Goal: Task Accomplishment & Management: Complete application form

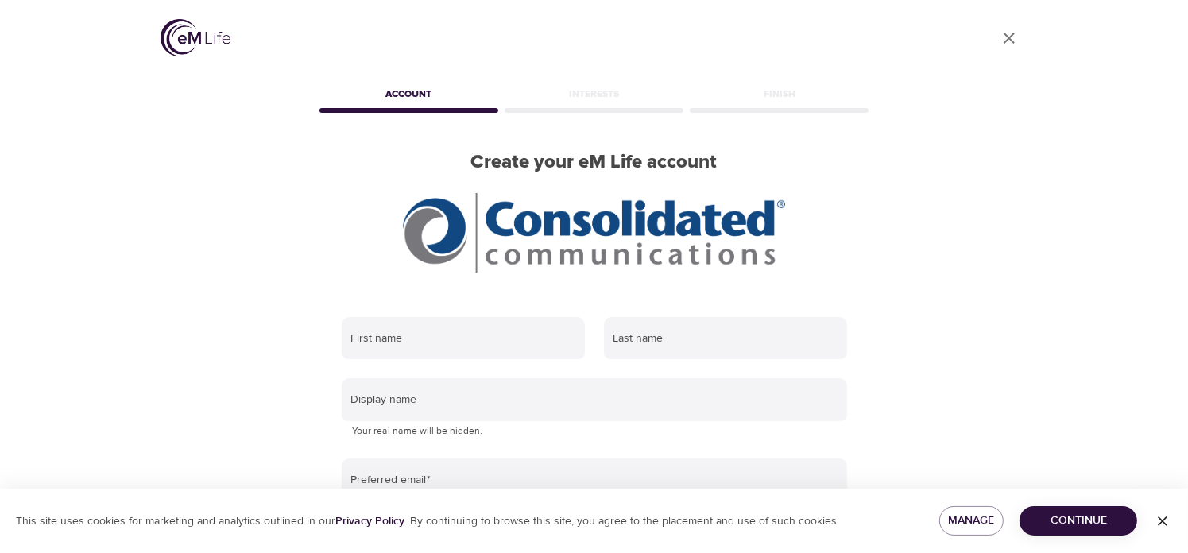
scroll to position [79, 0]
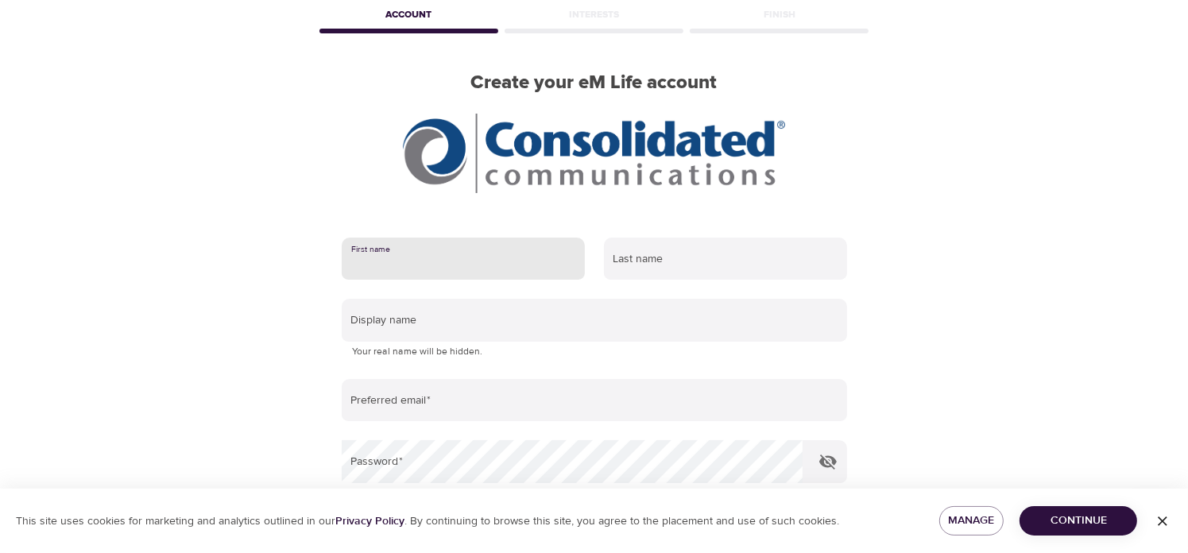
click at [391, 267] on input "text" at bounding box center [463, 259] width 243 height 43
type input "Moira"
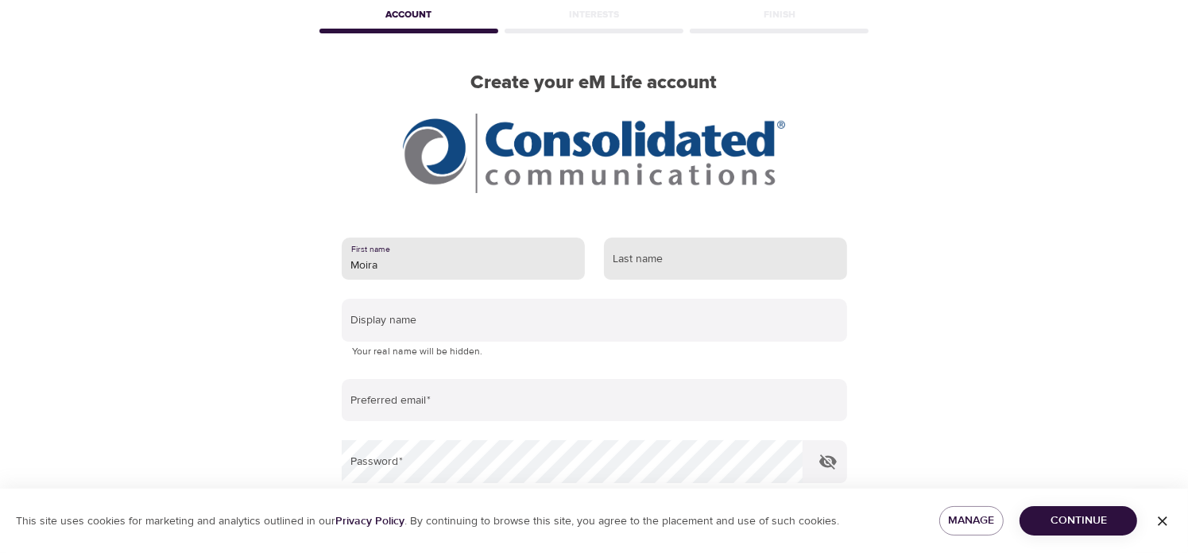
click at [657, 257] on input "text" at bounding box center [725, 259] width 243 height 43
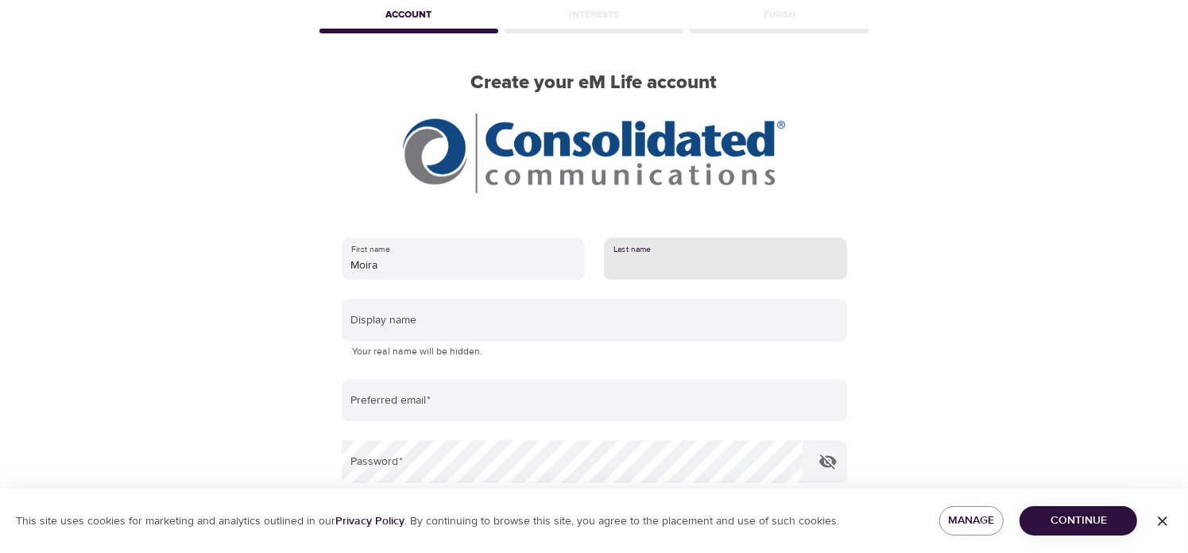
type input "[PERSON_NAME]"
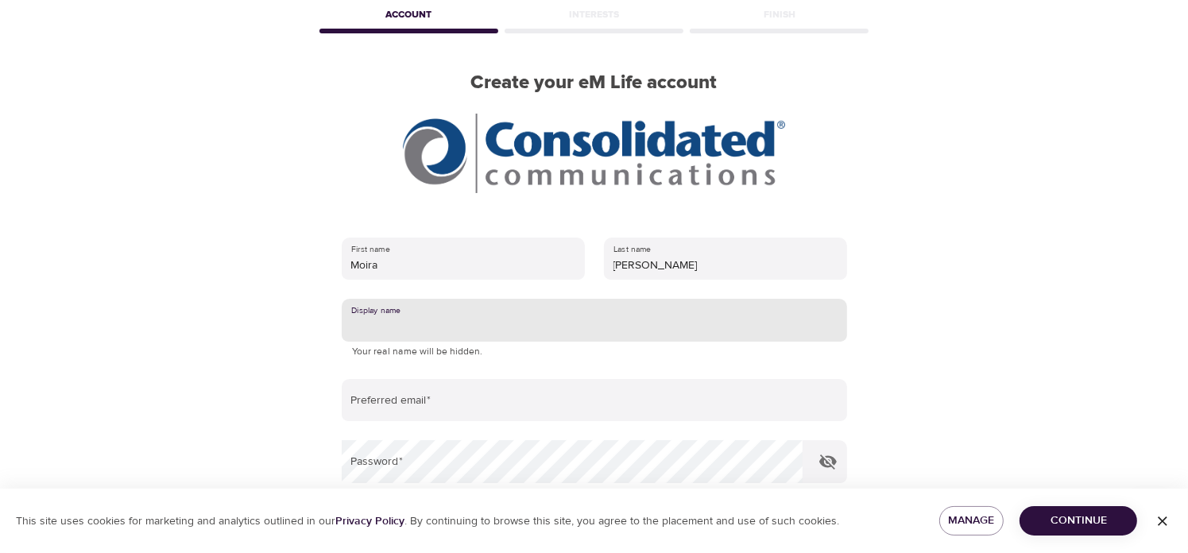
click at [401, 326] on input "text" at bounding box center [594, 320] width 505 height 43
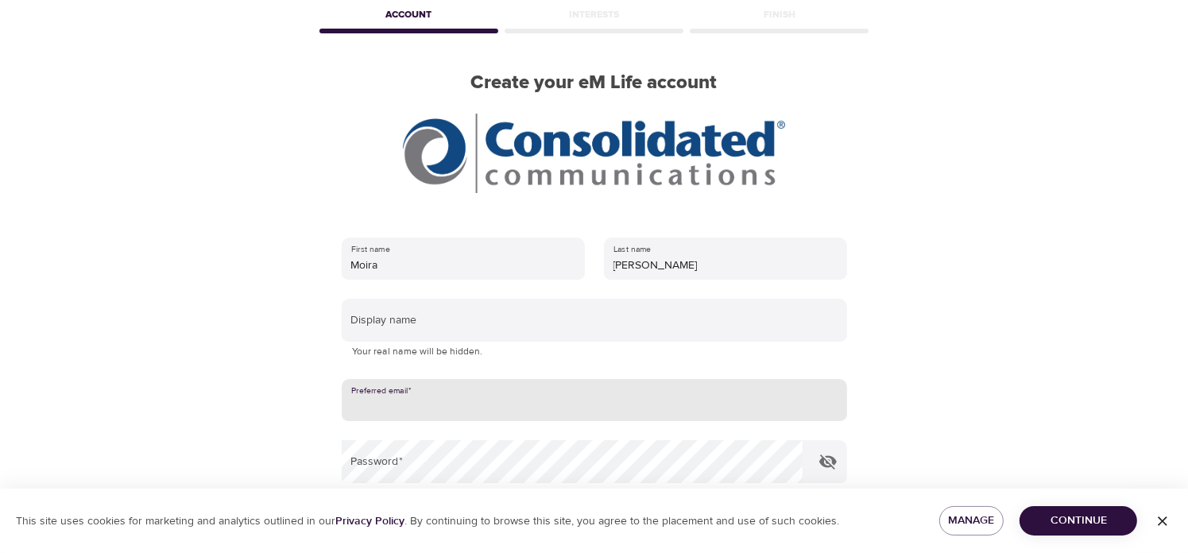
click at [418, 395] on input "email" at bounding box center [594, 400] width 505 height 43
type input "[EMAIL_ADDRESS][PERSON_NAME][DOMAIN_NAME]"
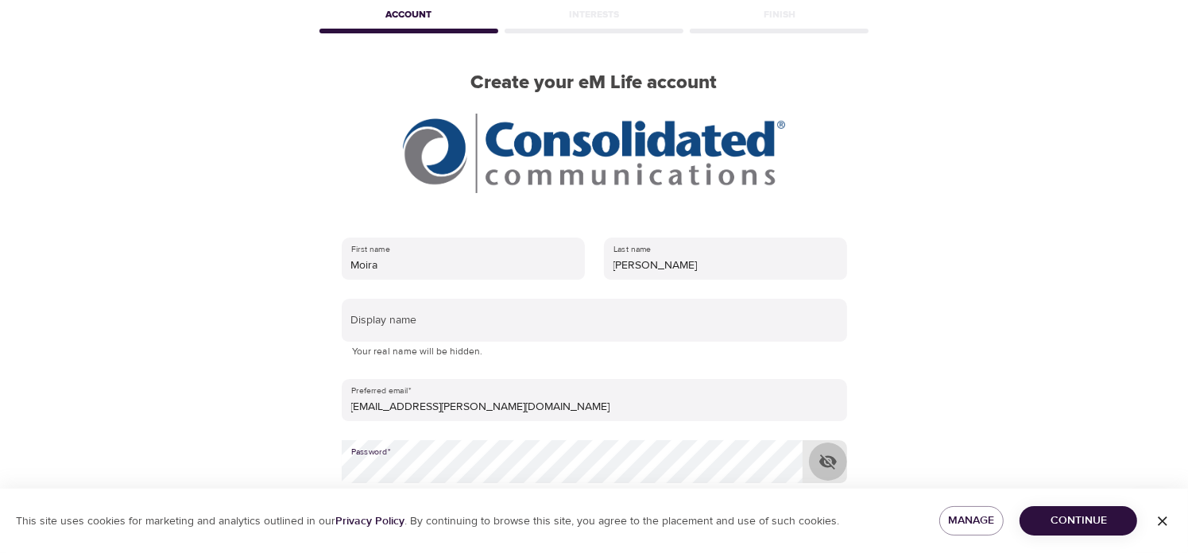
click at [836, 462] on icon "button" at bounding box center [827, 461] width 19 height 19
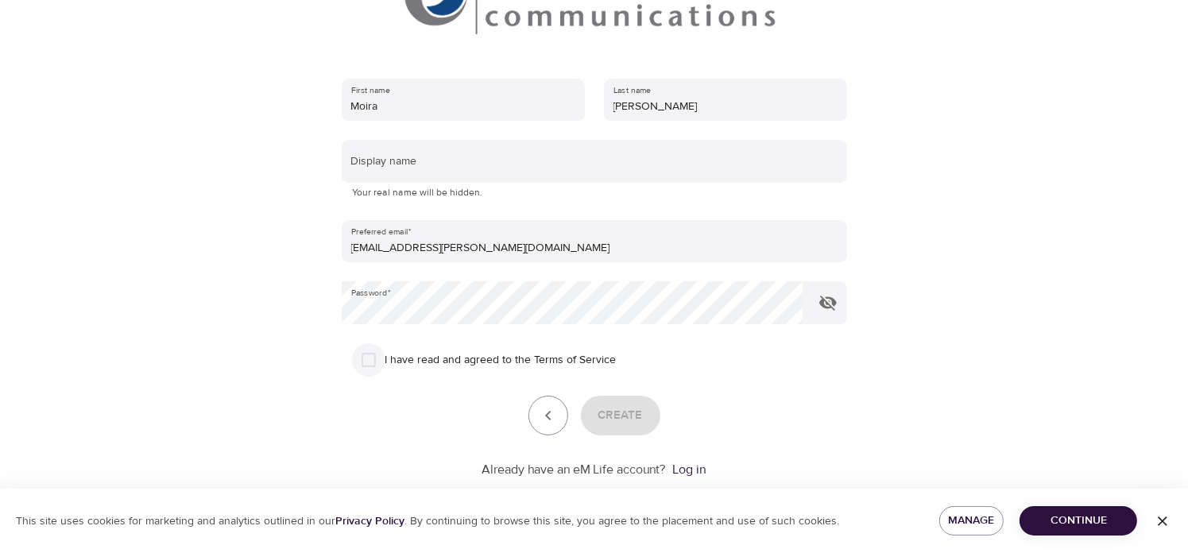
click at [374, 356] on input "I have read and agreed to the Terms of Service" at bounding box center [368, 359] width 33 height 33
checkbox input "true"
click at [620, 412] on span "Create" at bounding box center [620, 415] width 44 height 21
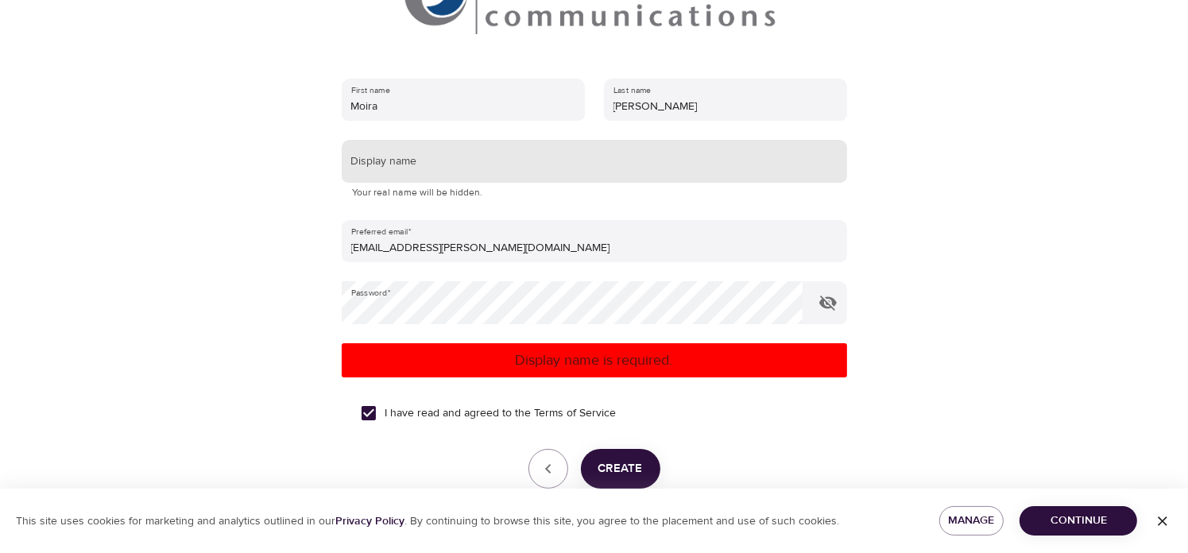
click at [400, 158] on input "text" at bounding box center [594, 161] width 505 height 43
click at [639, 470] on span "Create" at bounding box center [620, 468] width 44 height 21
drag, startPoint x: 399, startPoint y: 162, endPoint x: 338, endPoint y: 163, distance: 60.4
click at [338, 163] on div "First name [PERSON_NAME] Last name [PERSON_NAME] Display name Moira Your real n…" at bounding box center [594, 305] width 556 height 505
click at [611, 466] on span "Create" at bounding box center [620, 468] width 44 height 21
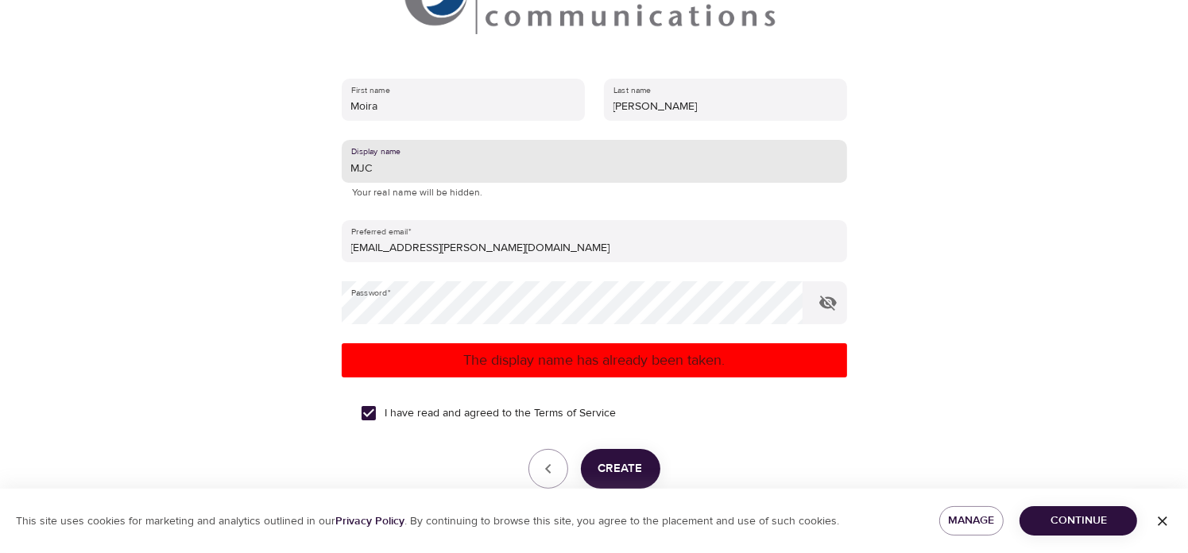
drag, startPoint x: 378, startPoint y: 169, endPoint x: 315, endPoint y: 163, distance: 63.9
click at [315, 163] on div "User Profile Account Interests Finish Create your eM Life account First name [P…" at bounding box center [594, 38] width 906 height 553
type input "MJean"
click at [634, 457] on button "Create" at bounding box center [620, 469] width 79 height 40
drag, startPoint x: 397, startPoint y: 164, endPoint x: 329, endPoint y: 157, distance: 68.6
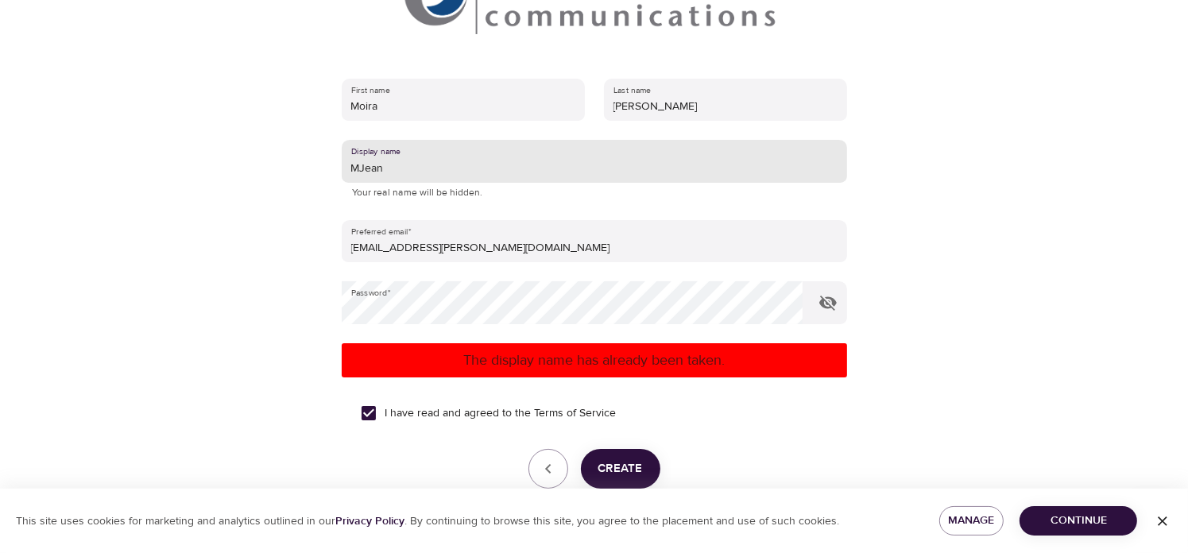
click at [329, 157] on div "First name [PERSON_NAME] Last name [PERSON_NAME] Display name MJean Your real n…" at bounding box center [594, 305] width 556 height 505
type input "KaitlinAnne"
click at [620, 467] on span "Create" at bounding box center [620, 468] width 44 height 21
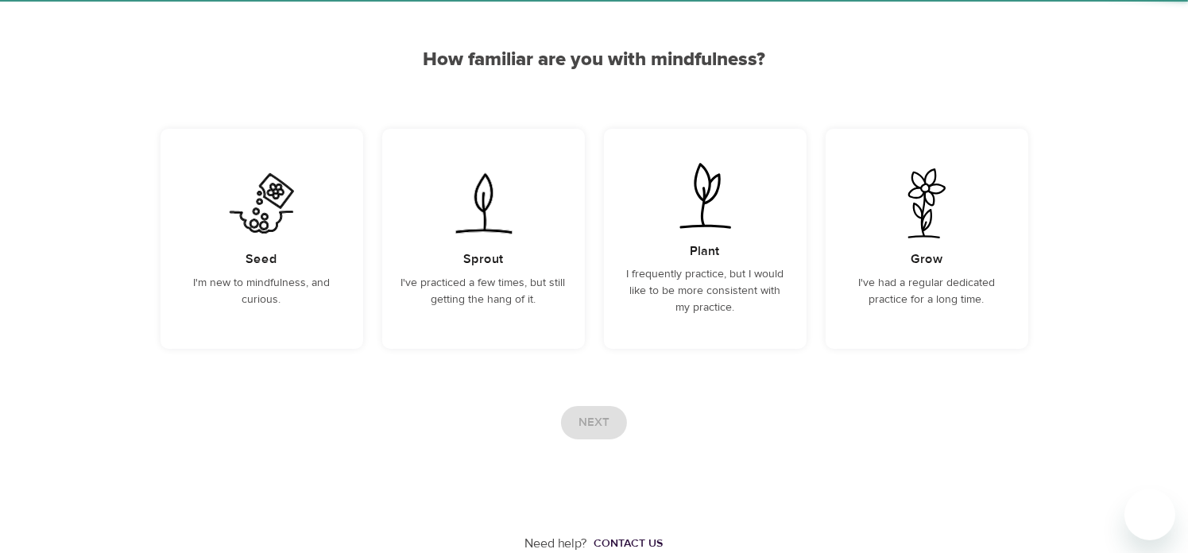
scroll to position [121, 0]
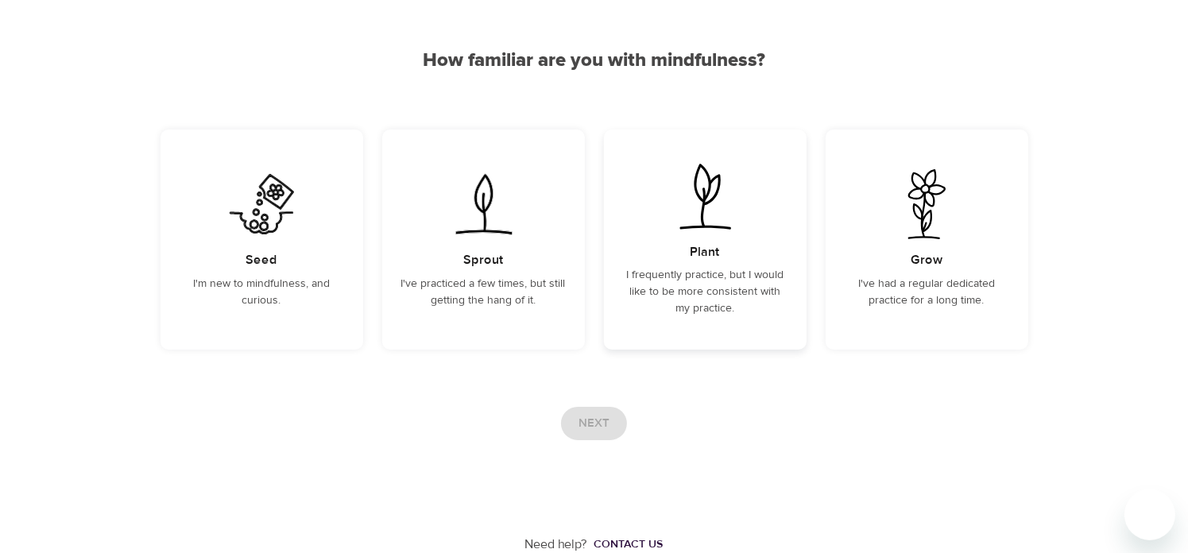
click at [706, 244] on h5 "Plant" at bounding box center [704, 252] width 29 height 17
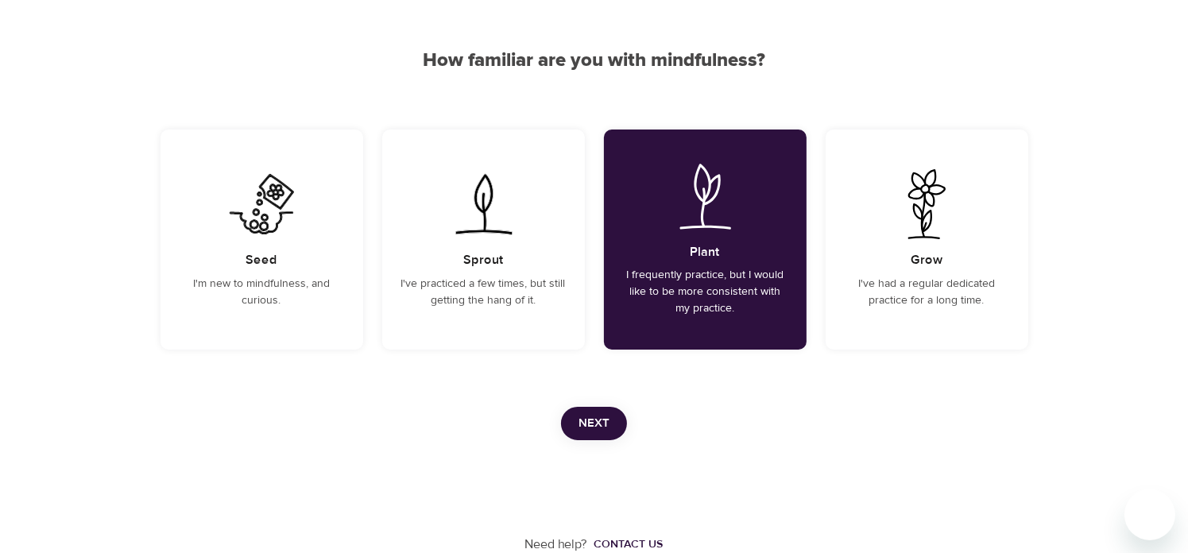
click at [595, 422] on span "Next" at bounding box center [593, 423] width 31 height 21
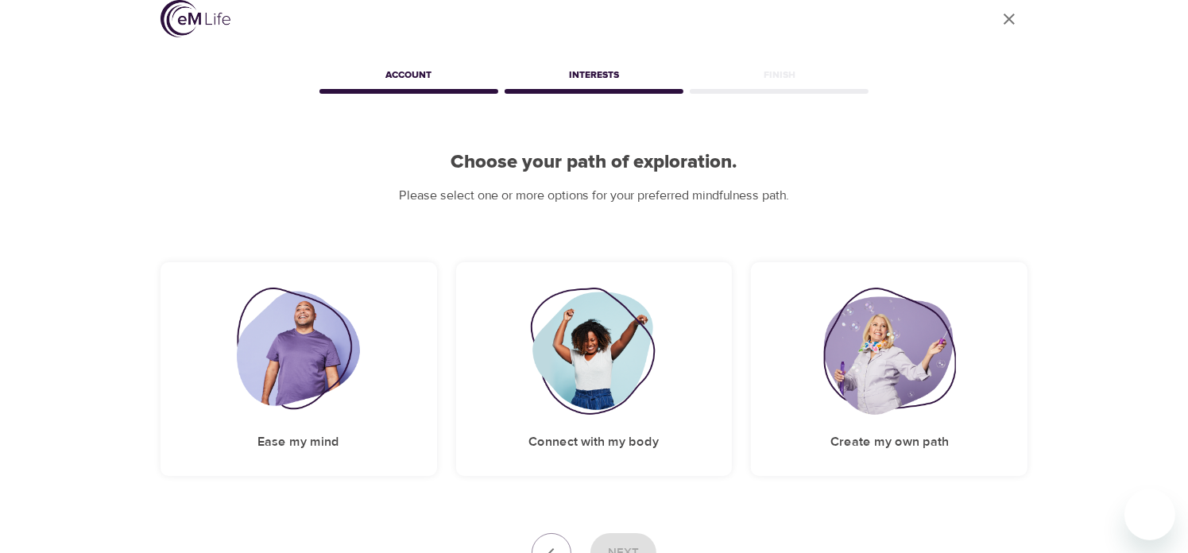
scroll to position [146, 0]
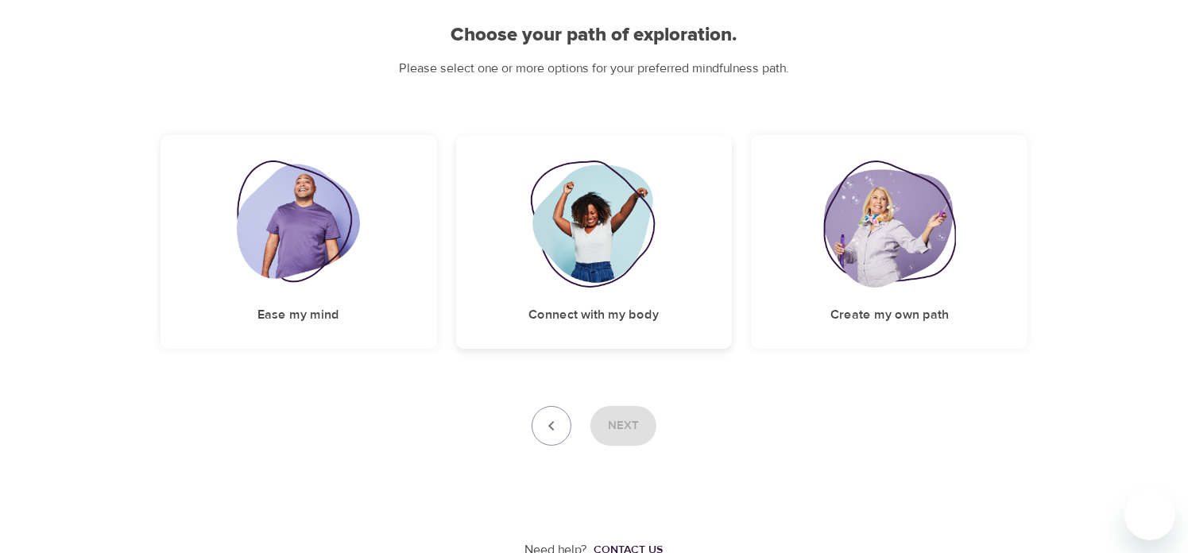
click at [591, 261] on img at bounding box center [594, 223] width 129 height 127
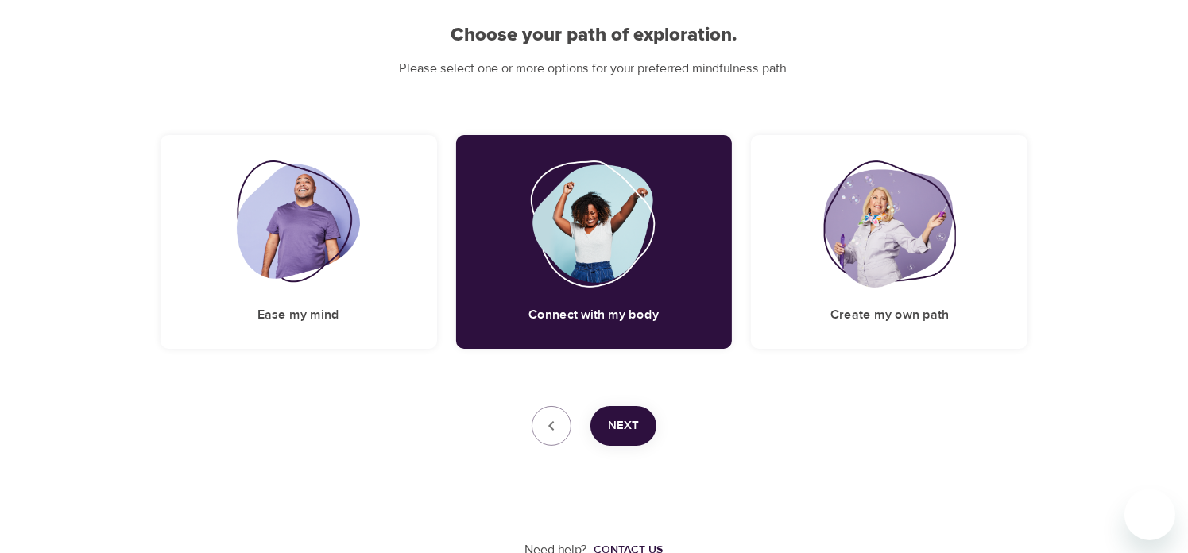
click at [636, 420] on span "Next" at bounding box center [623, 426] width 31 height 21
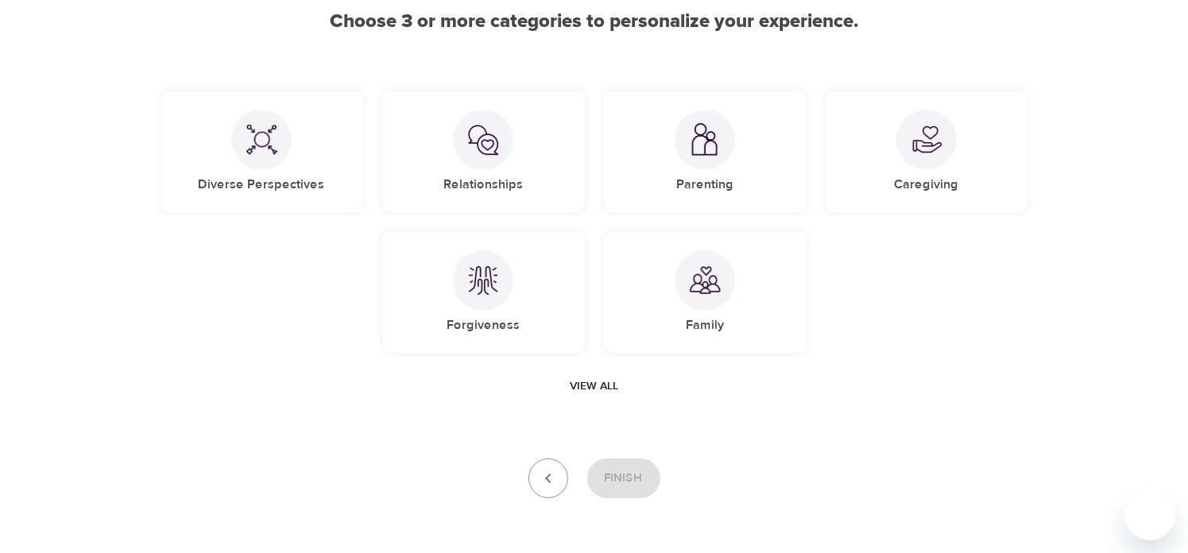
scroll to position [132, 0]
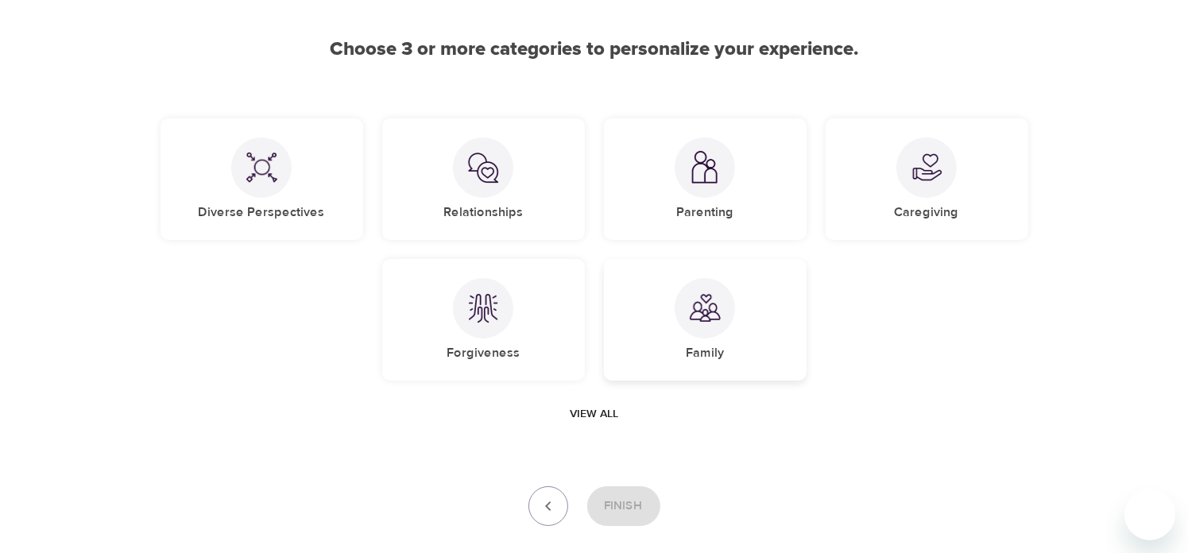
click at [708, 295] on img at bounding box center [705, 308] width 32 height 32
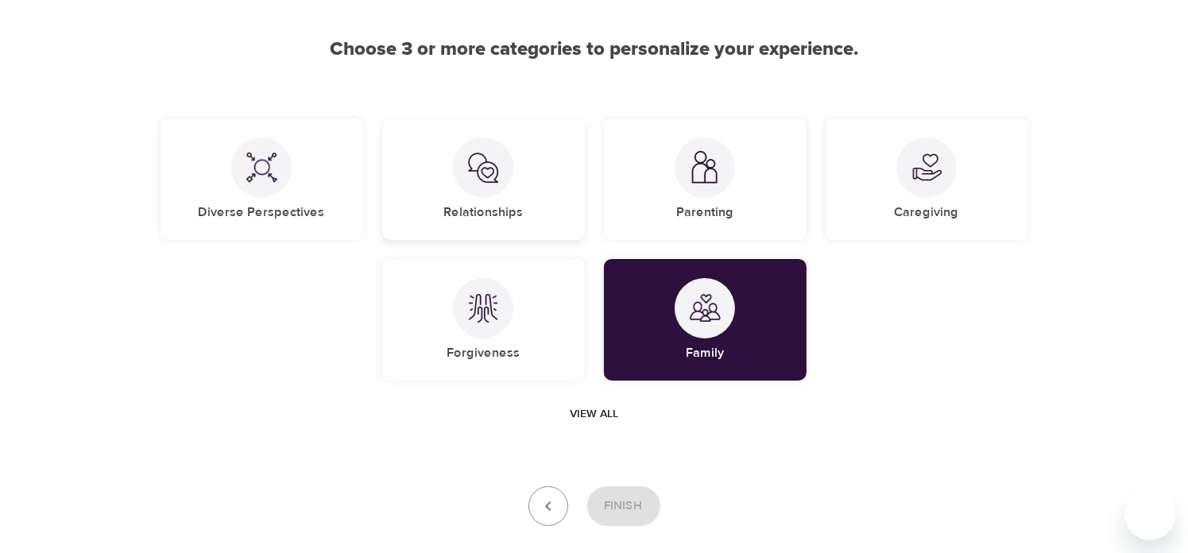
click at [489, 196] on div "Relationships" at bounding box center [483, 179] width 203 height 122
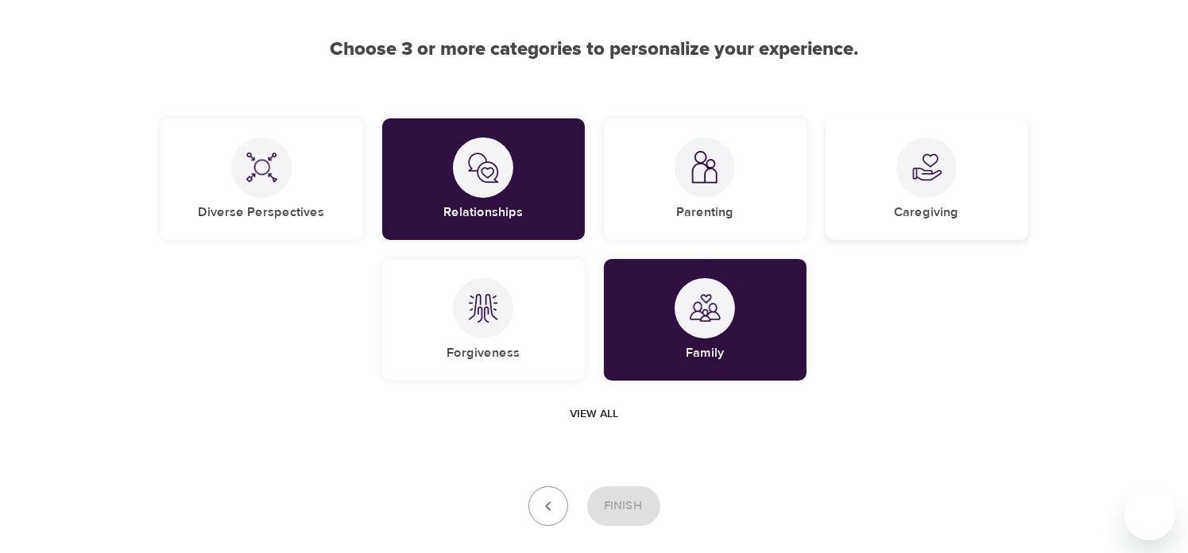
click at [939, 171] on img at bounding box center [927, 168] width 32 height 32
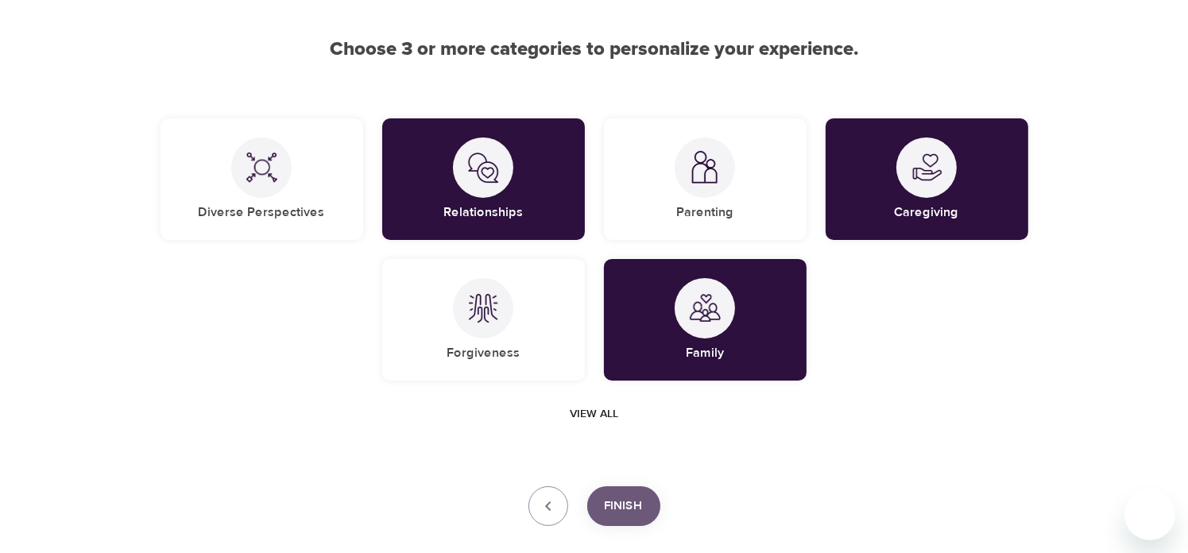
click at [618, 512] on span "Finish" at bounding box center [624, 506] width 38 height 21
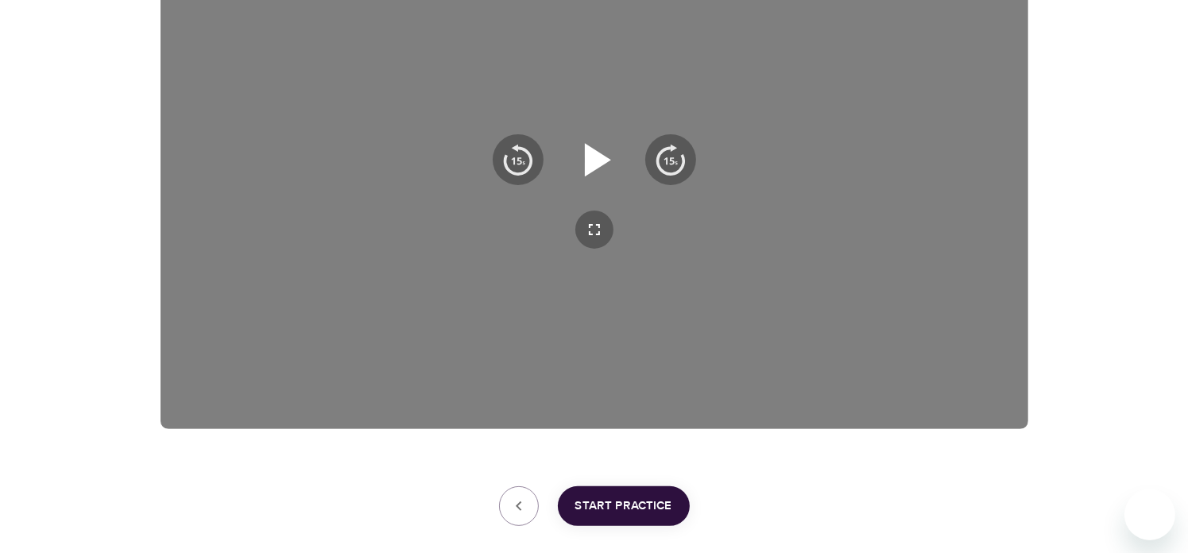
click at [593, 158] on icon "button" at bounding box center [598, 159] width 26 height 33
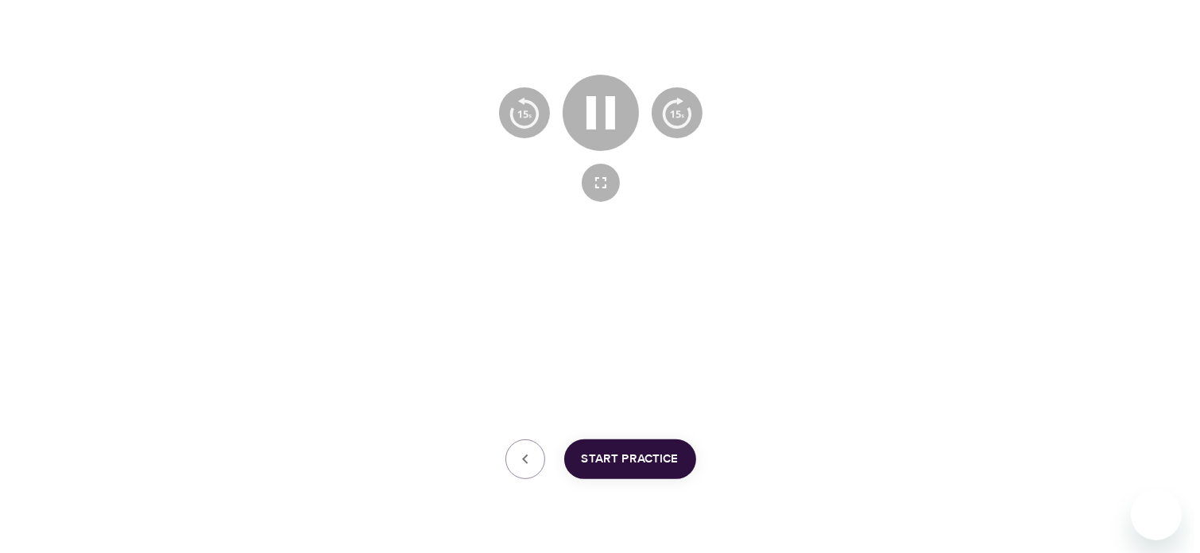
scroll to position [426, 0]
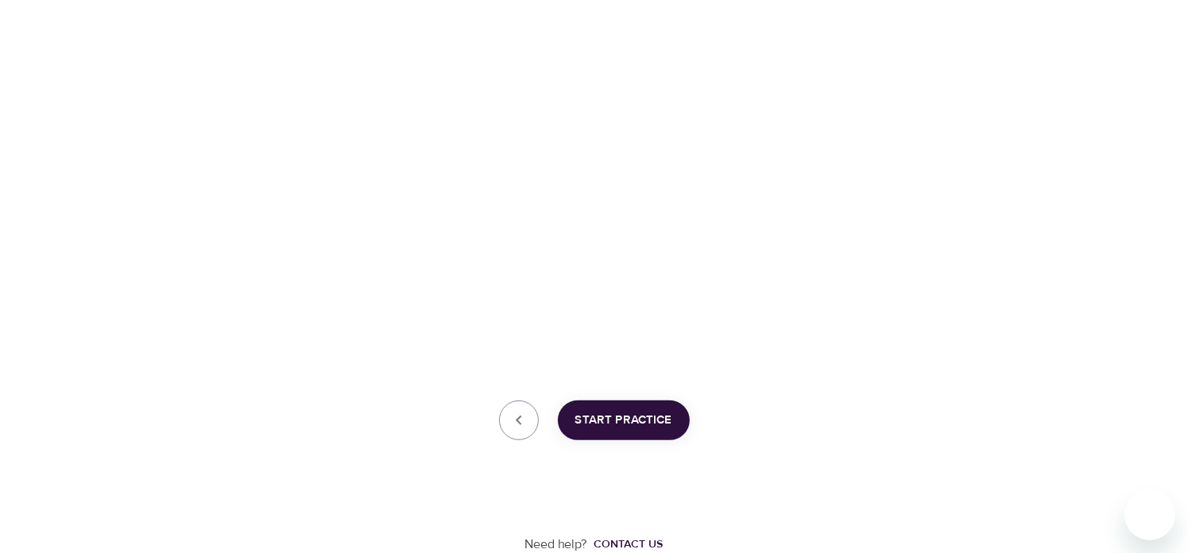
click at [624, 419] on span "Start Practice" at bounding box center [623, 420] width 97 height 21
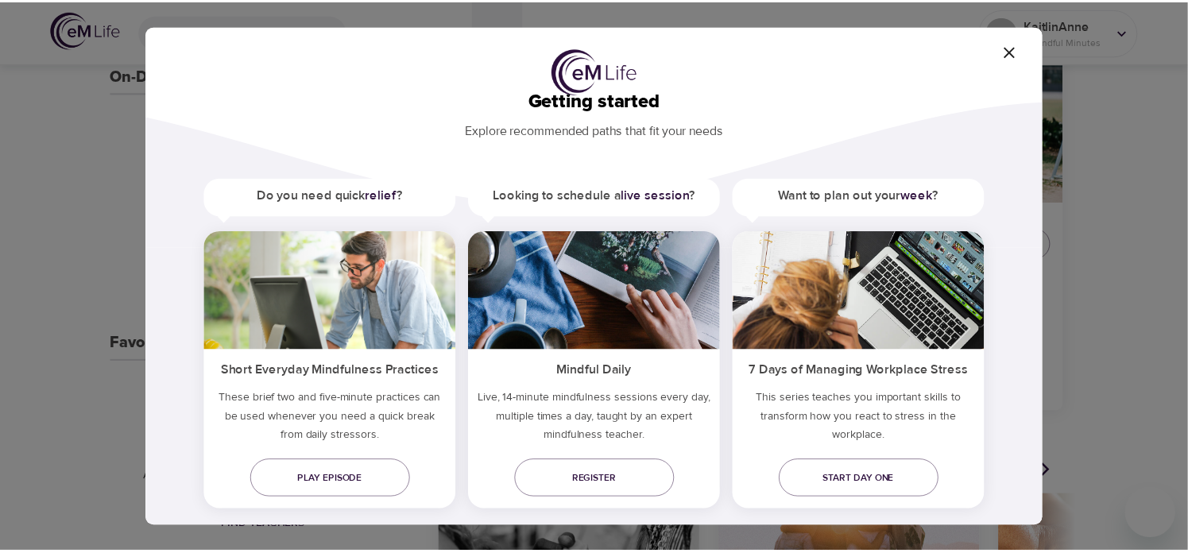
scroll to position [54, 0]
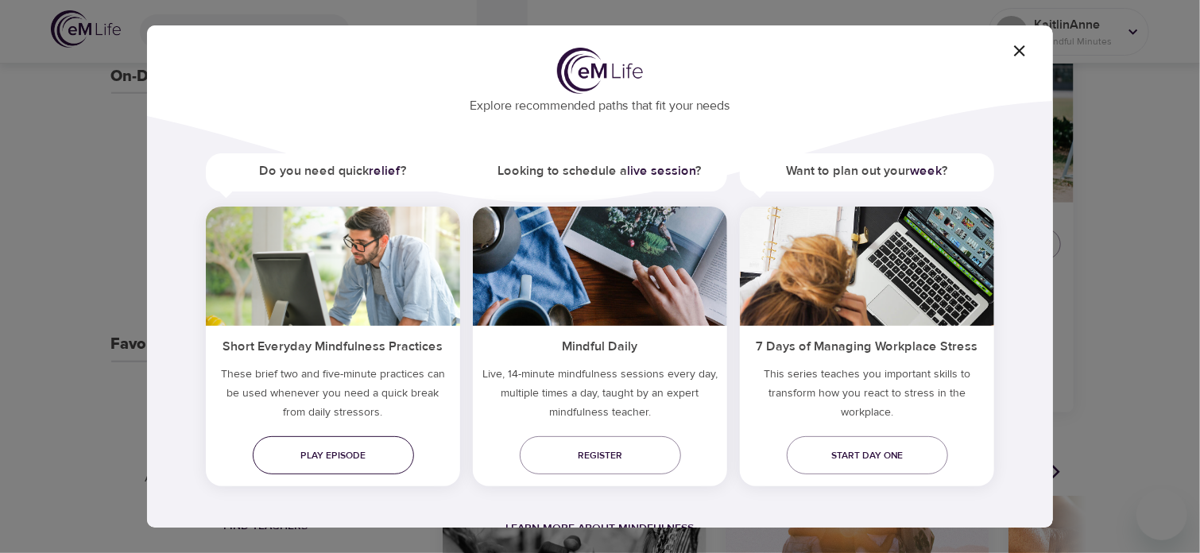
click at [346, 451] on span "Play episode" at bounding box center [333, 455] width 136 height 17
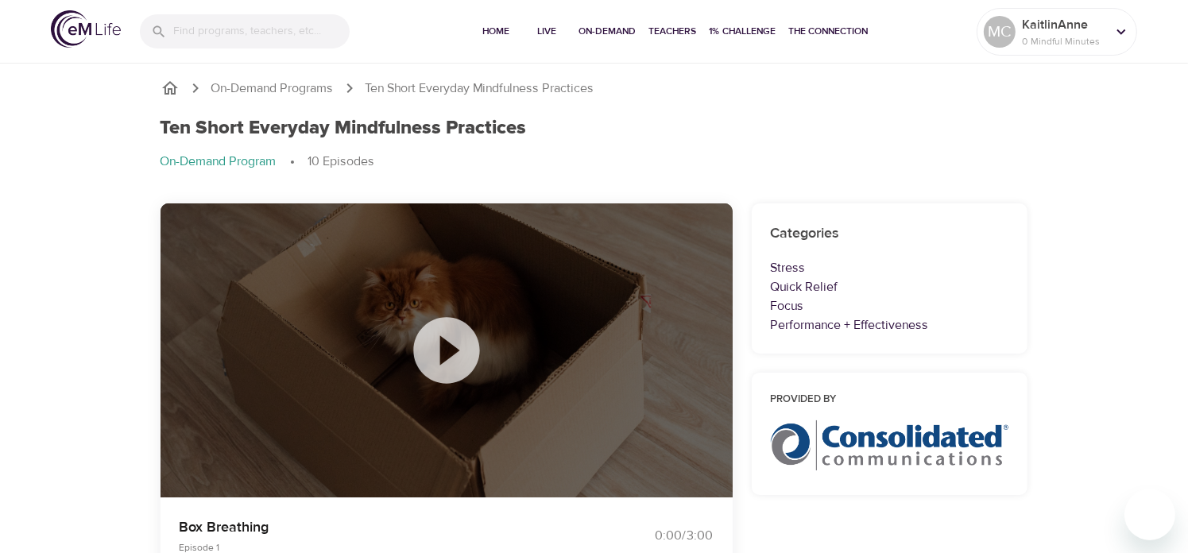
click at [442, 345] on icon at bounding box center [446, 350] width 79 height 79
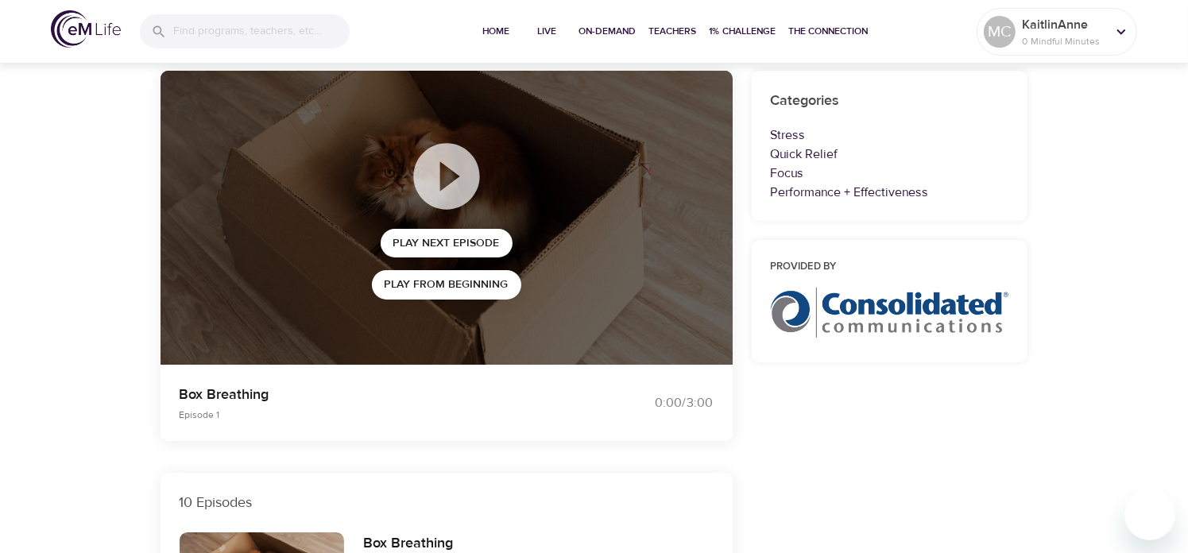
scroll to position [159, 0]
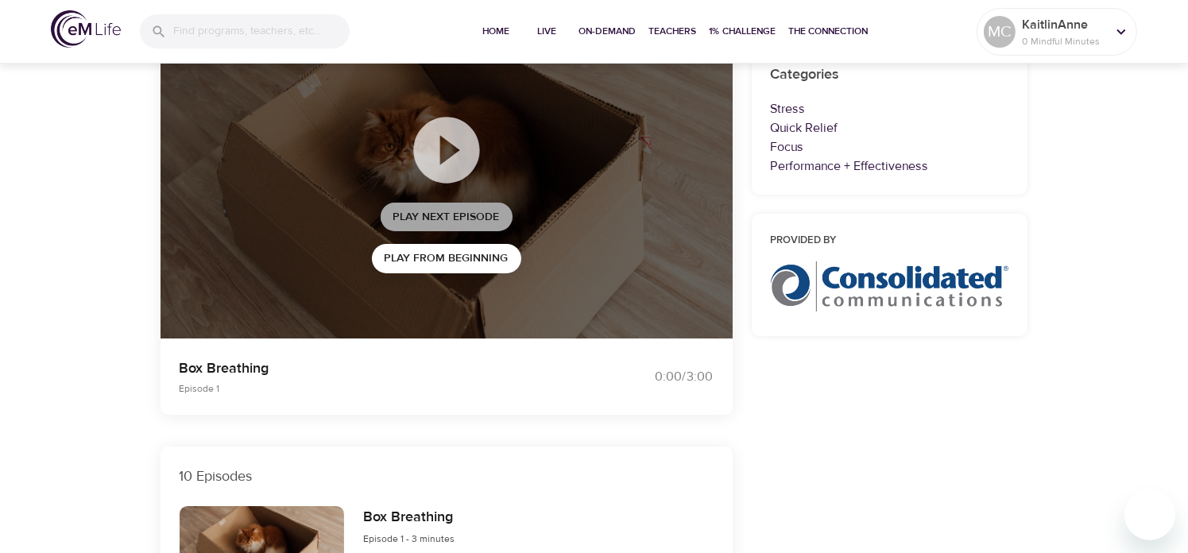
click at [465, 212] on span "Play Next Episode" at bounding box center [446, 217] width 106 height 20
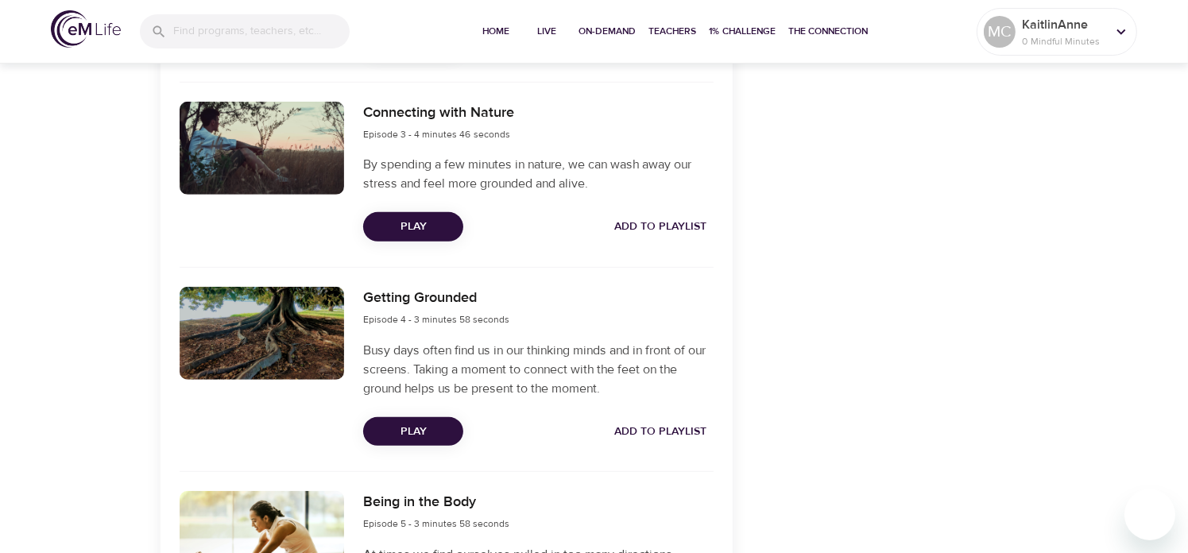
scroll to position [1033, 0]
